Goal: Task Accomplishment & Management: Use online tool/utility

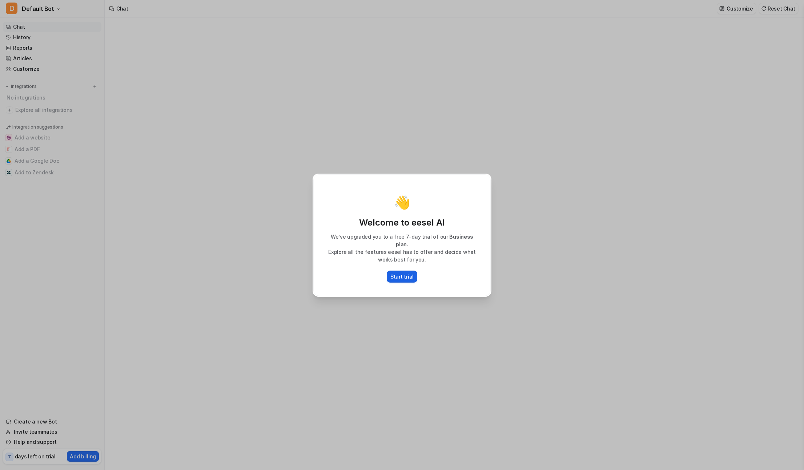
click at [399, 275] on p "Start trial" at bounding box center [401, 277] width 23 height 8
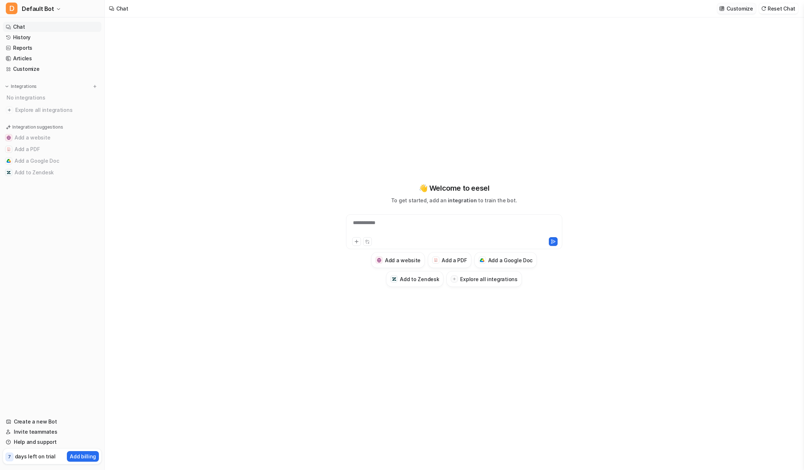
click at [733, 11] on p "Customize" at bounding box center [739, 9] width 26 height 8
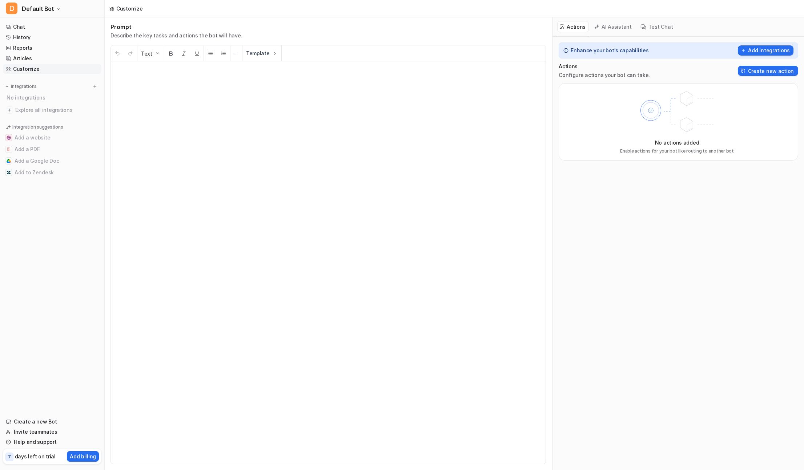
click at [653, 27] on button "Test Chat" at bounding box center [657, 26] width 38 height 11
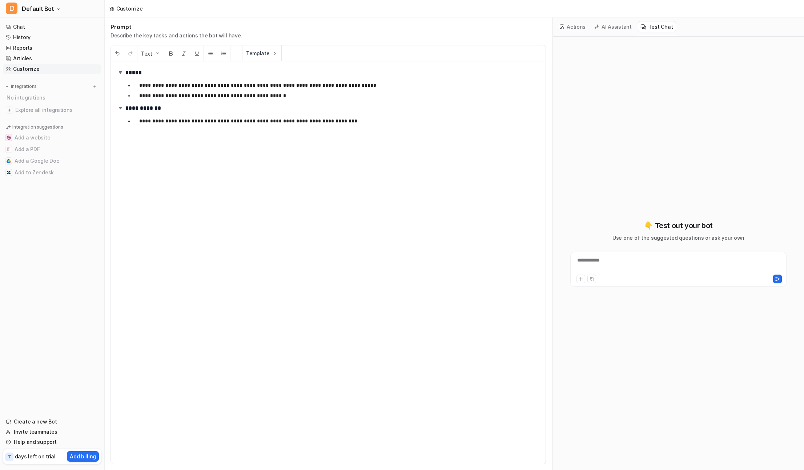
click at [617, 30] on button "AI Assistant" at bounding box center [613, 26] width 43 height 11
click at [571, 28] on button "Actions" at bounding box center [573, 26] width 32 height 11
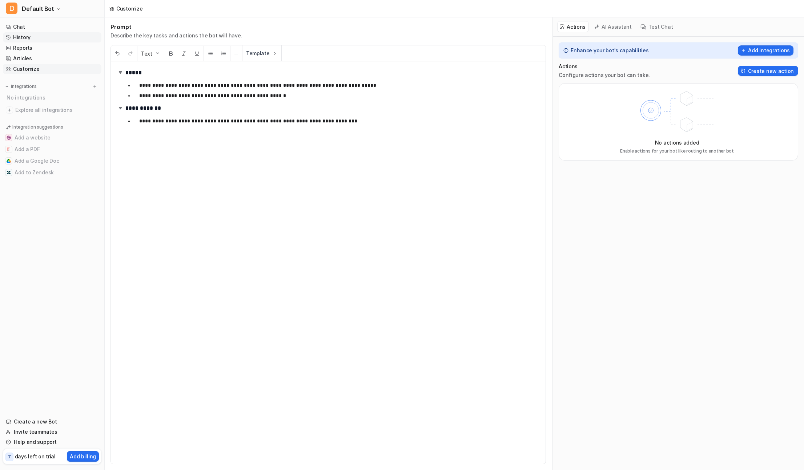
click at [19, 33] on link "History" at bounding box center [52, 37] width 98 height 10
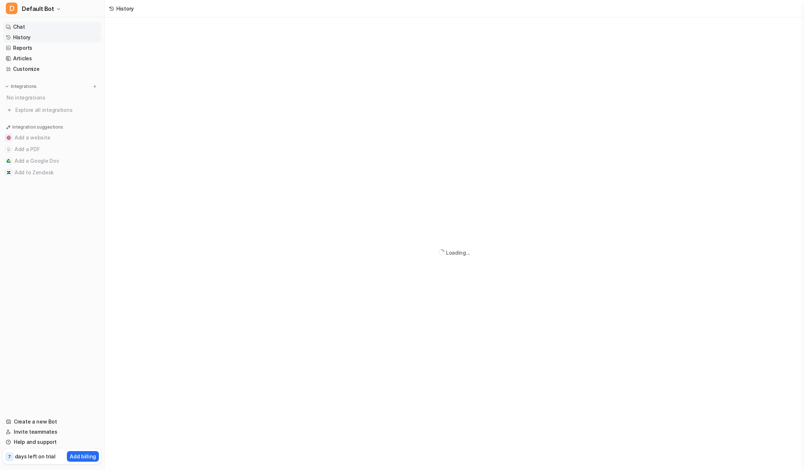
click at [25, 23] on link "Chat" at bounding box center [52, 27] width 98 height 10
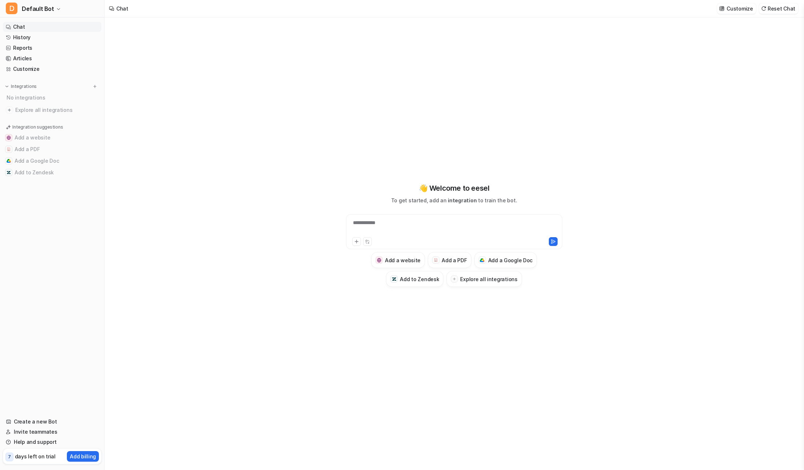
type textarea "**********"
click at [59, 113] on span "Explore all integrations" at bounding box center [56, 110] width 83 height 12
click at [474, 280] on h3 "Explore all integrations" at bounding box center [488, 279] width 57 height 8
